Goal: Information Seeking & Learning: Learn about a topic

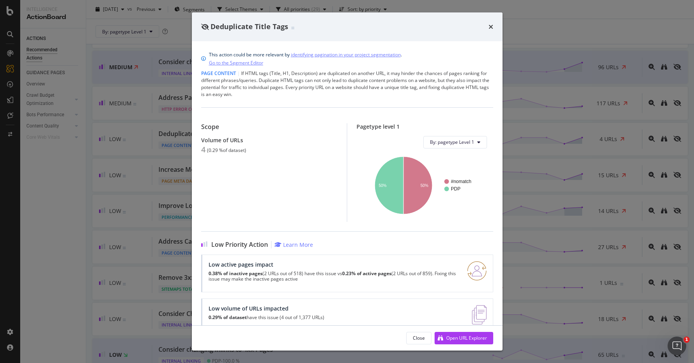
scroll to position [54, 0]
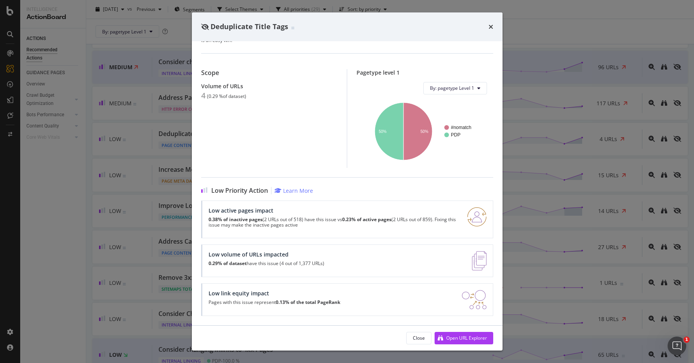
click at [495, 21] on div "Deduplicate Title Tags" at bounding box center [347, 26] width 311 height 29
click at [494, 23] on div "Deduplicate Title Tags" at bounding box center [347, 26] width 311 height 29
click at [494, 25] on div "Deduplicate Title Tags" at bounding box center [347, 26] width 311 height 29
click at [485, 30] on div "Deduplicate Title Tags" at bounding box center [347, 27] width 292 height 10
click at [495, 24] on div "Deduplicate Title Tags" at bounding box center [347, 26] width 311 height 29
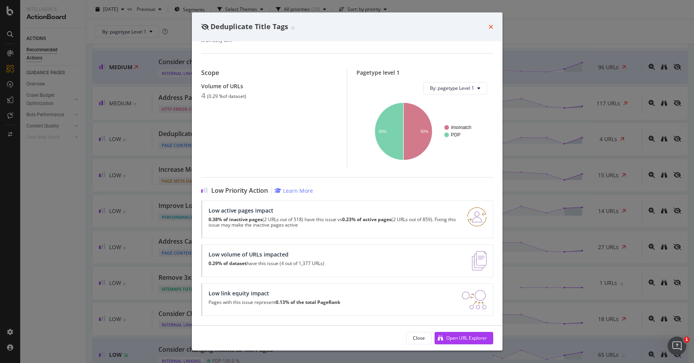
click at [491, 26] on icon "times" at bounding box center [491, 27] width 5 height 6
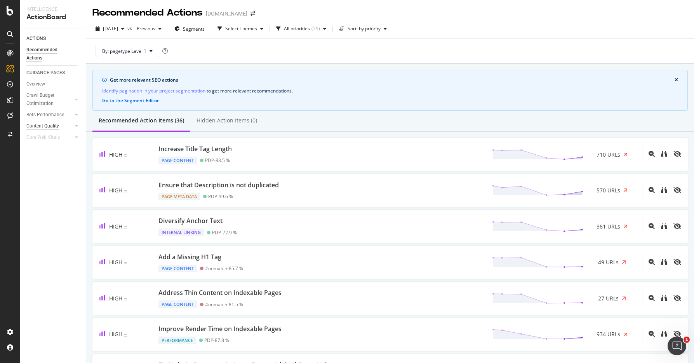
click at [53, 125] on div "Content Quality" at bounding box center [42, 126] width 33 height 8
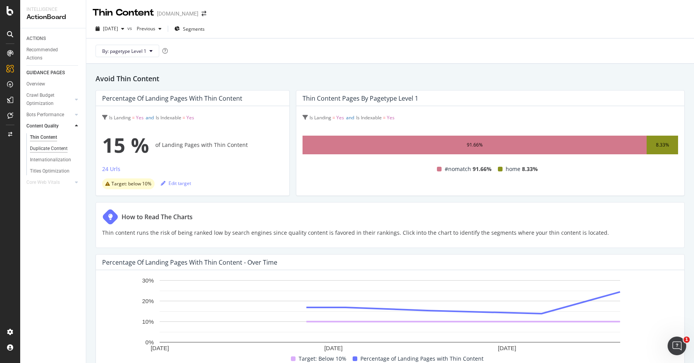
click at [51, 151] on div "Duplicate Content" at bounding box center [49, 149] width 38 height 8
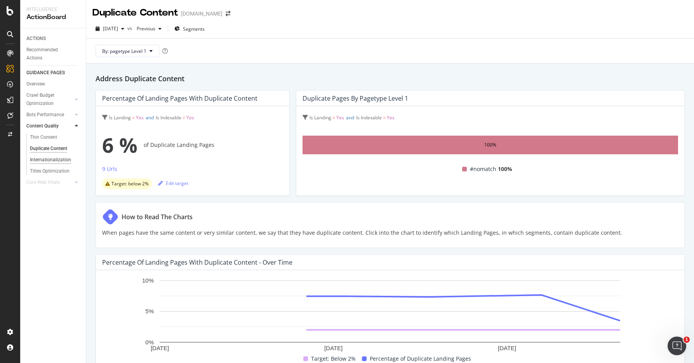
click at [44, 163] on div "Internationalization" at bounding box center [50, 160] width 41 height 8
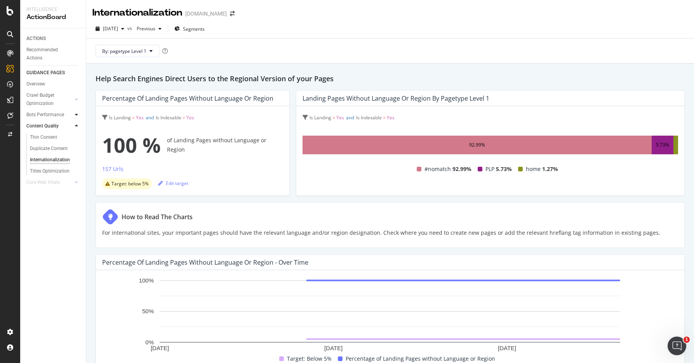
click at [77, 113] on icon at bounding box center [76, 114] width 3 height 5
click at [73, 100] on div at bounding box center [77, 100] width 8 height 8
click at [38, 84] on div "Overview" at bounding box center [35, 84] width 19 height 8
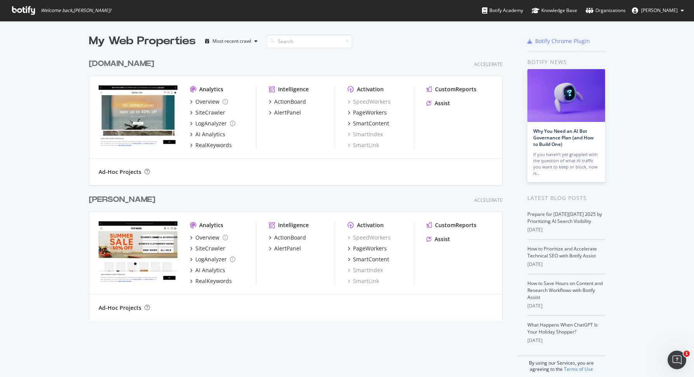
click at [61, 145] on div "My Web Properties Most recent crawl www.dolcevita.com Accelerate Analytics Over…" at bounding box center [347, 203] width 694 height 364
click at [443, 103] on div "Assist" at bounding box center [443, 103] width 16 height 8
click at [444, 239] on div "Assist" at bounding box center [443, 239] width 16 height 8
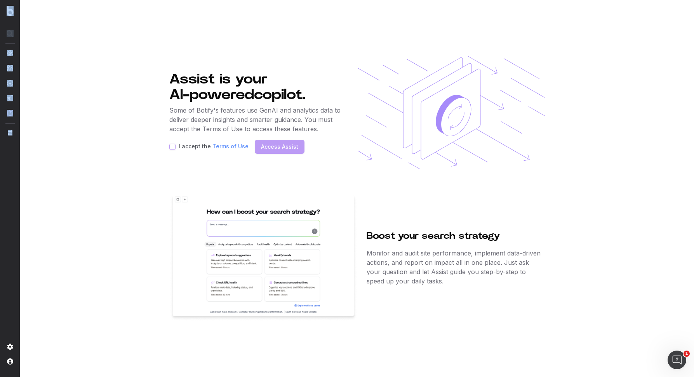
drag, startPoint x: 12, startPoint y: 137, endPoint x: -81, endPoint y: 138, distance: 92.5
click at [0, 138] on html "Assist is your AI-powered copilot. Some of Botify's features use GenAI and anal…" at bounding box center [347, 188] width 694 height 377
click at [54, 72] on section "Assist is your AI-powered copilot. Some of Botify's features use GenAI and anal…" at bounding box center [357, 188] width 674 height 377
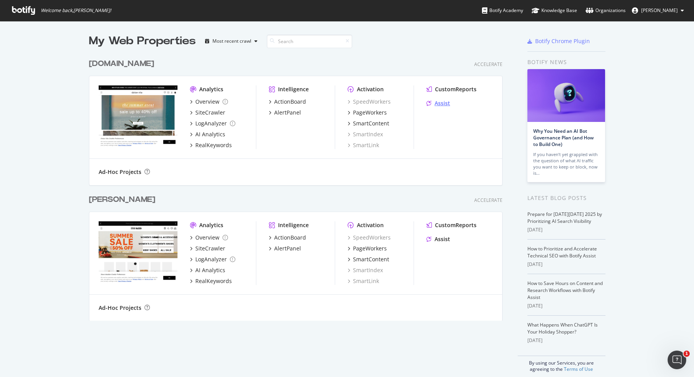
click at [442, 105] on div "Assist" at bounding box center [443, 103] width 16 height 8
